Goal: Information Seeking & Learning: Learn about a topic

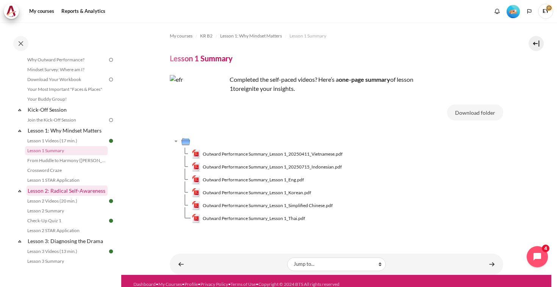
scroll to position [50, 0]
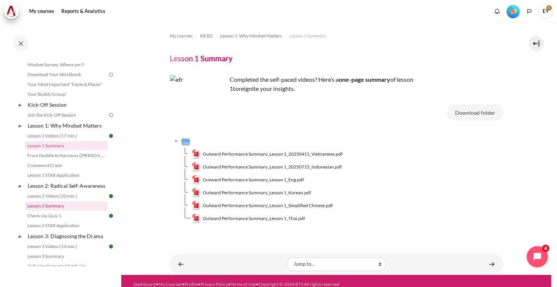
click at [56, 211] on link "Lesson 2 Summary" at bounding box center [66, 205] width 83 height 9
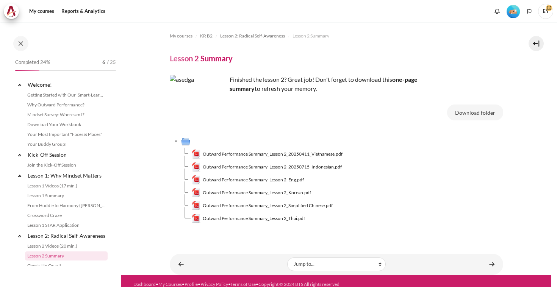
scroll to position [103, 0]
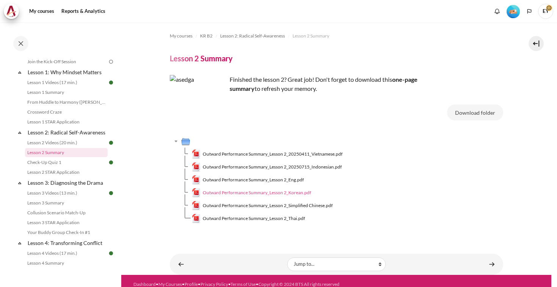
click at [271, 195] on span "Outward Performance Summary_Lesson 2_Korean.pdf" at bounding box center [257, 192] width 108 height 7
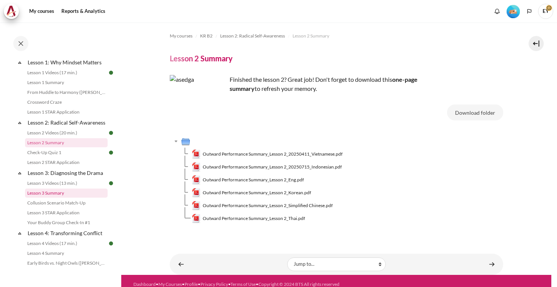
click at [67, 198] on link "Lesson 3 Summary" at bounding box center [66, 193] width 83 height 9
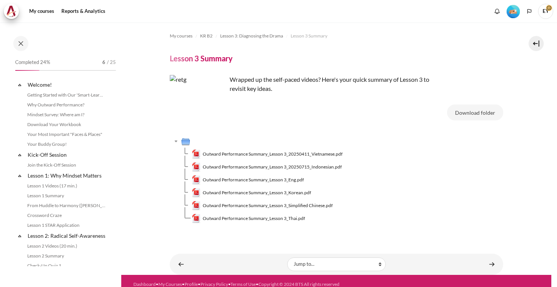
scroll to position [154, 0]
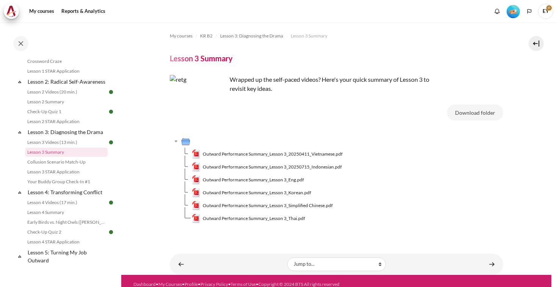
click at [266, 192] on span "Outward Performance Summary_Lesson 3_Korean.pdf" at bounding box center [257, 192] width 108 height 7
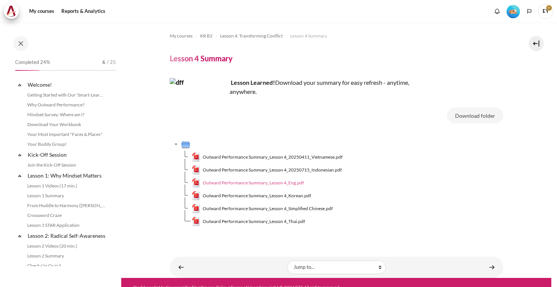
scroll to position [215, 0]
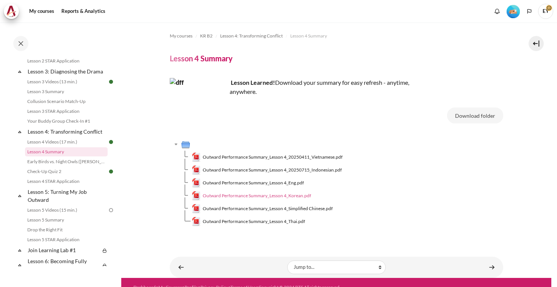
click at [253, 198] on span "Outward Performance Summary_Lesson 4_Korean.pdf" at bounding box center [257, 195] width 108 height 7
click at [68, 225] on link "Lesson 5 Summary" at bounding box center [66, 219] width 83 height 9
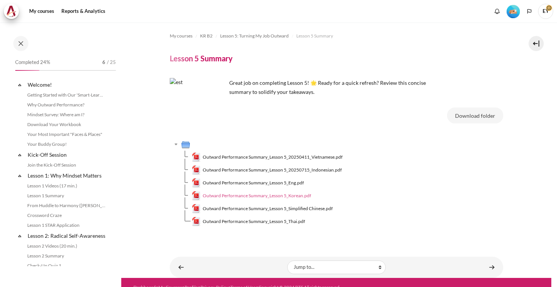
scroll to position [283, 0]
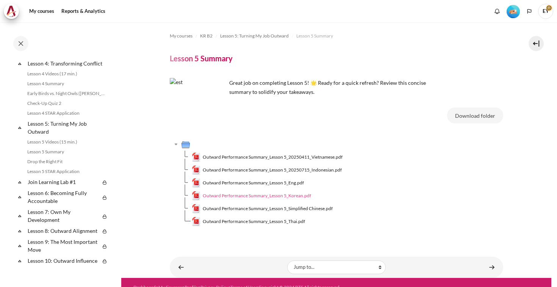
click at [270, 194] on span "Outward Performance Summary_Lesson 5_Korean.pdf" at bounding box center [257, 195] width 108 height 7
